Goal: Information Seeking & Learning: Learn about a topic

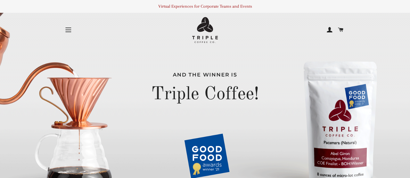
click at [68, 27] on button "Site navigation" at bounding box center [68, 30] width 14 height 14
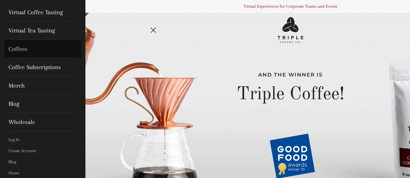
click at [18, 49] on link "Coffees" at bounding box center [42, 49] width 77 height 18
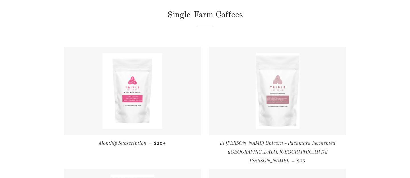
scroll to position [72, 0]
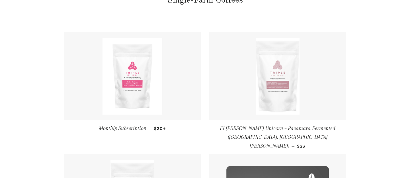
click at [277, 94] on img at bounding box center [278, 76] width 44 height 77
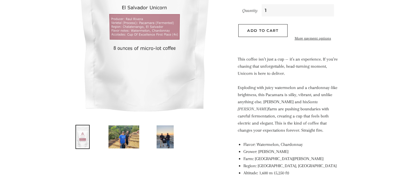
scroll to position [187, 0]
click at [123, 143] on img at bounding box center [124, 137] width 32 height 24
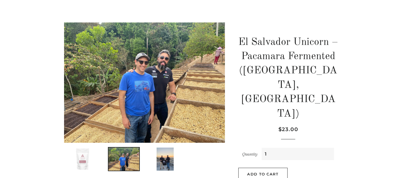
scroll to position [43, 0]
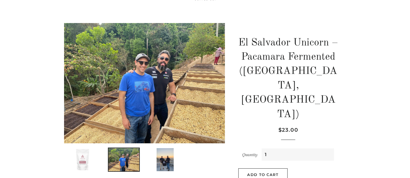
click at [164, 158] on img at bounding box center [165, 160] width 19 height 24
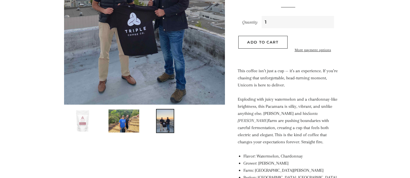
scroll to position [176, 0]
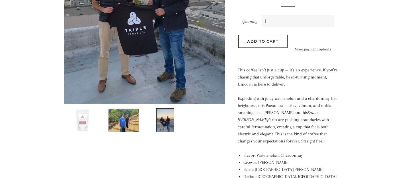
drag, startPoint x: 264, startPoint y: 90, endPoint x: 306, endPoint y: 117, distance: 49.3
click at [306, 117] on p "Exploding with juicy watermelon and a chardonnay-like brightness, this Pacamara…" at bounding box center [288, 120] width 101 height 50
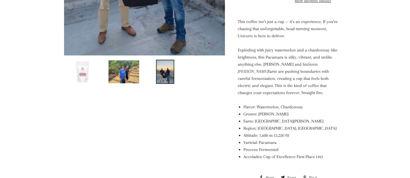
scroll to position [228, 0]
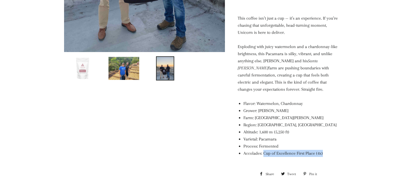
drag, startPoint x: 264, startPoint y: 131, endPoint x: 326, endPoint y: 133, distance: 61.6
click at [326, 150] on li "Accolades: Cup of Excellence First Place (4x)" at bounding box center [291, 153] width 95 height 7
